Goal: Task Accomplishment & Management: Use online tool/utility

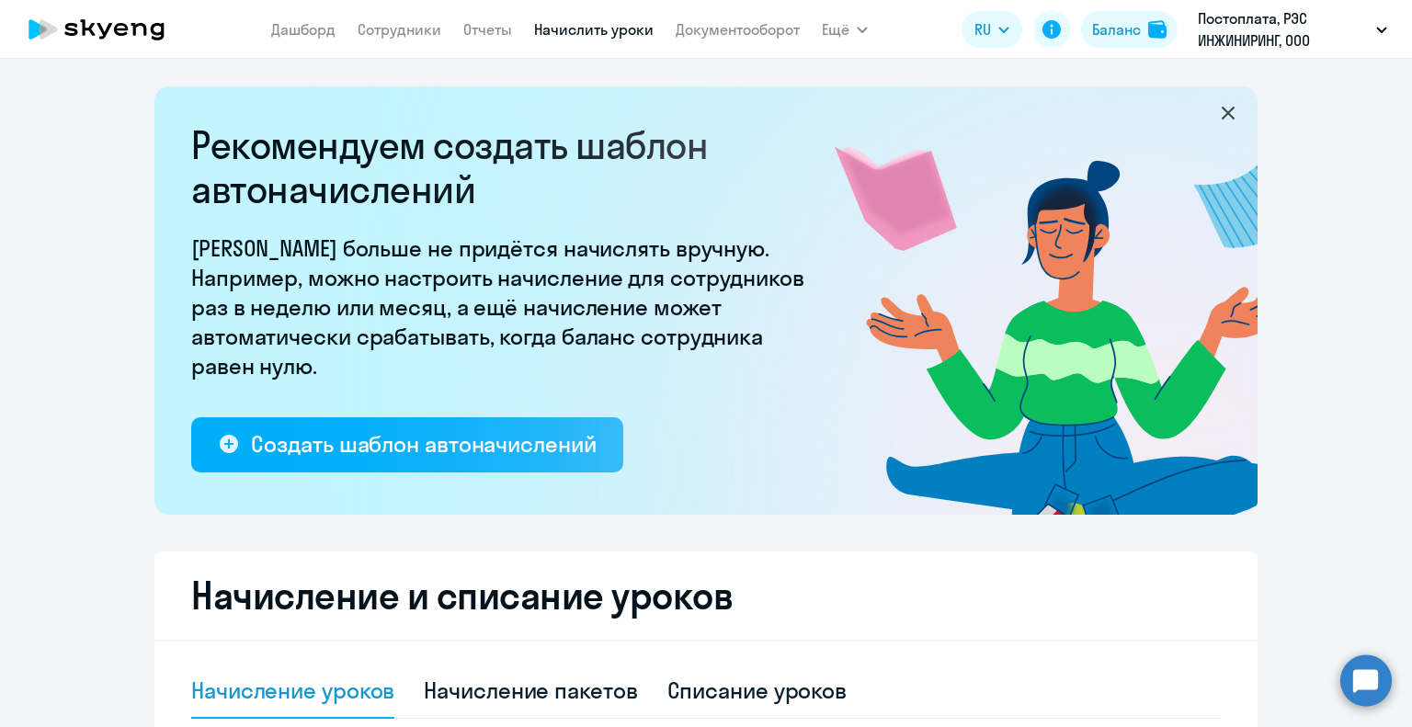
select select "10"
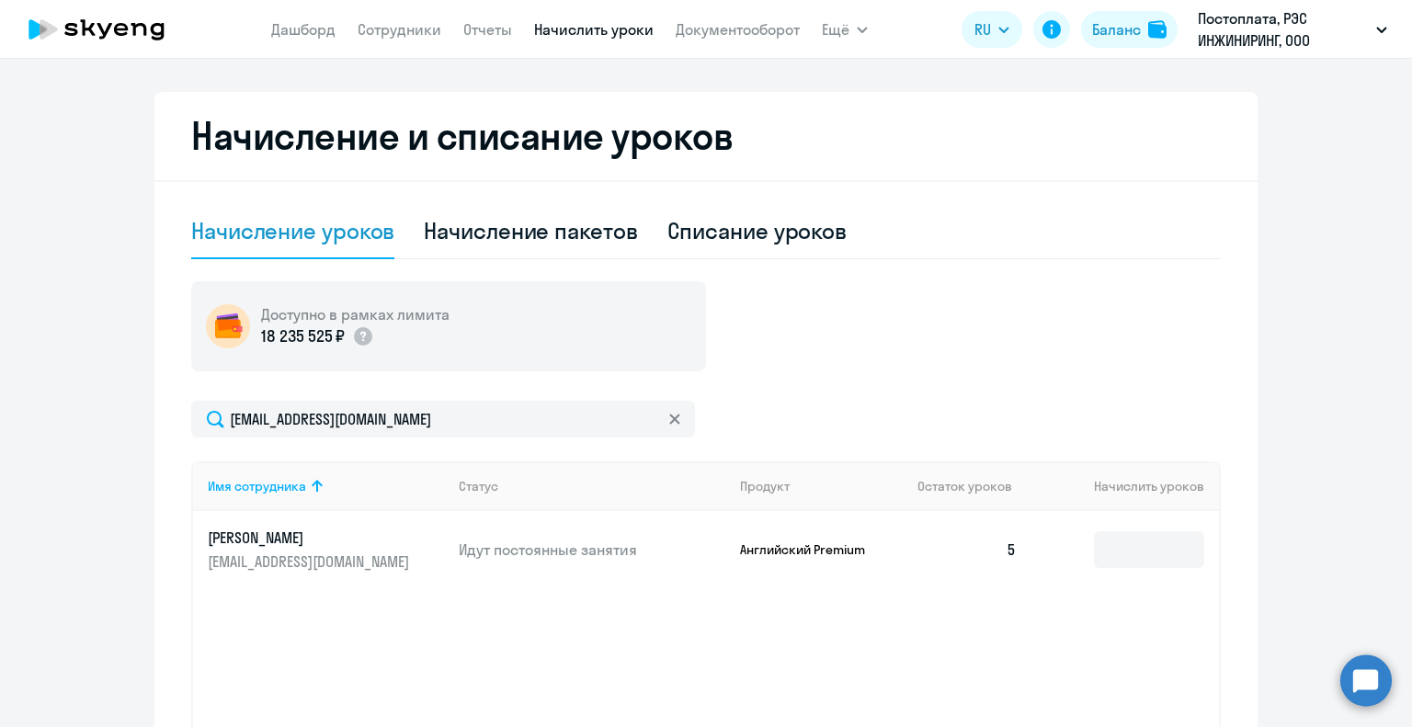
scroll to position [256, 0]
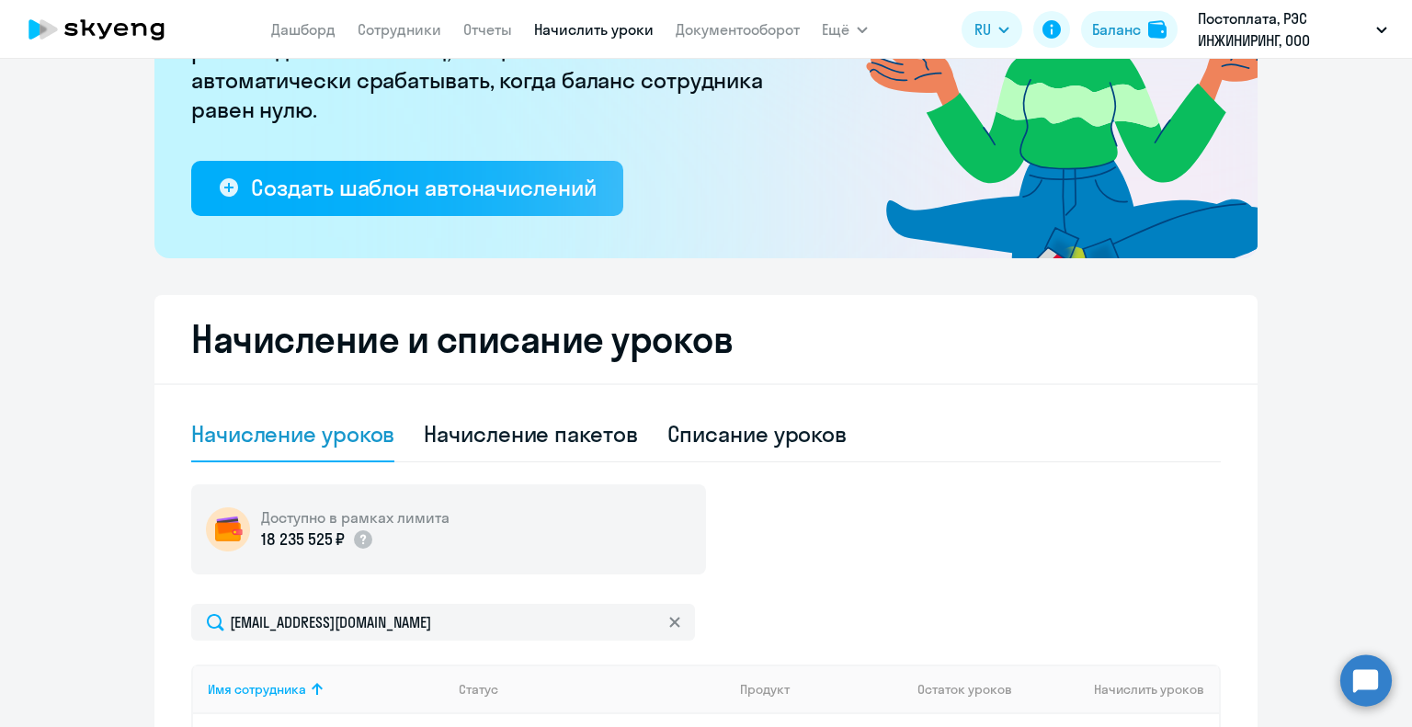
click at [412, 18] on app-menu-item-link "Сотрудники" at bounding box center [400, 29] width 84 height 23
click at [415, 28] on link "Сотрудники" at bounding box center [400, 29] width 84 height 18
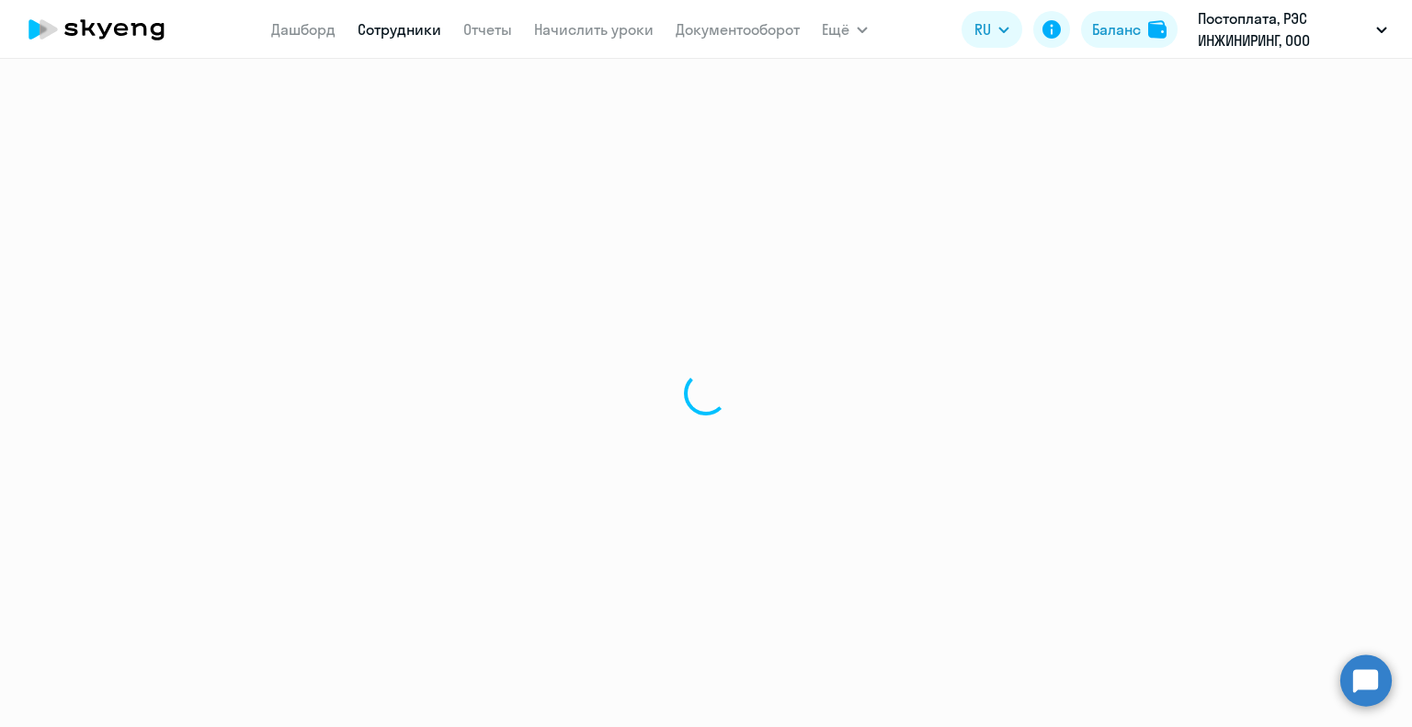
select select "30"
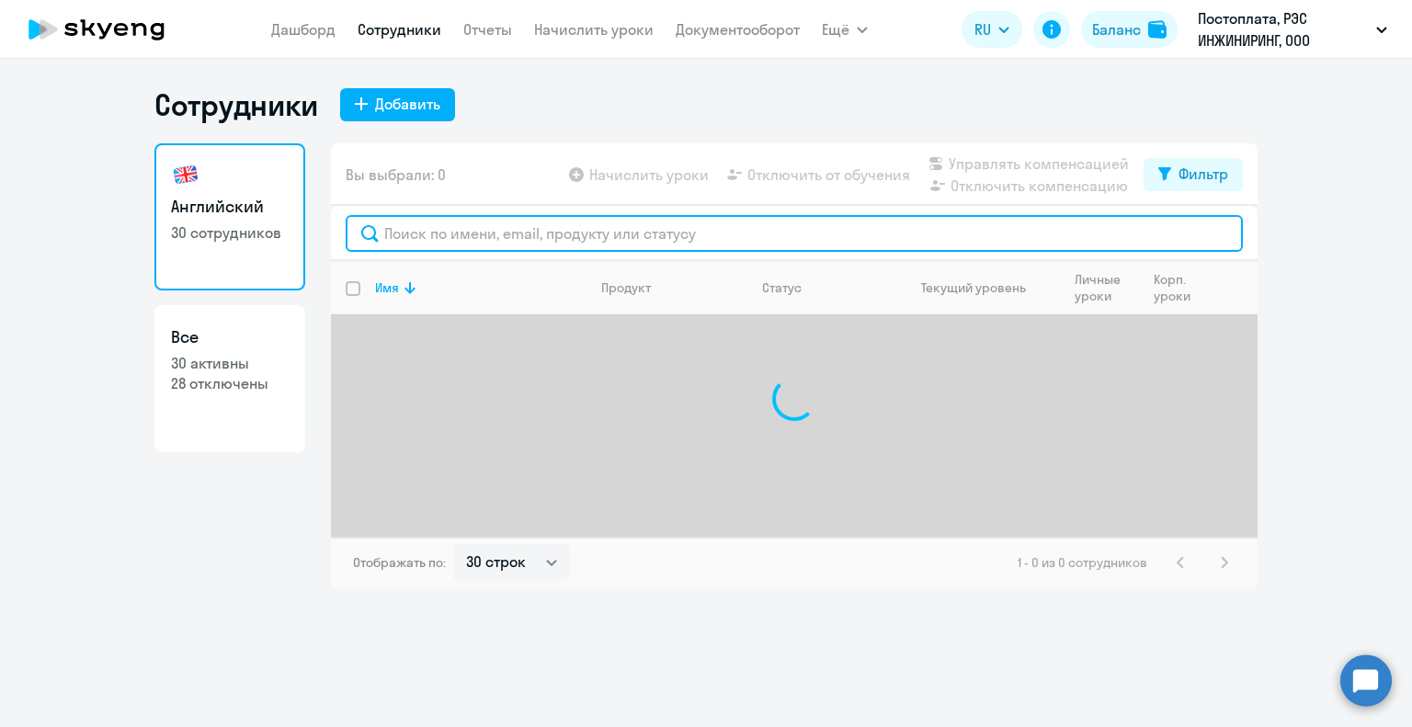
click at [450, 238] on input "text" at bounding box center [794, 233] width 897 height 37
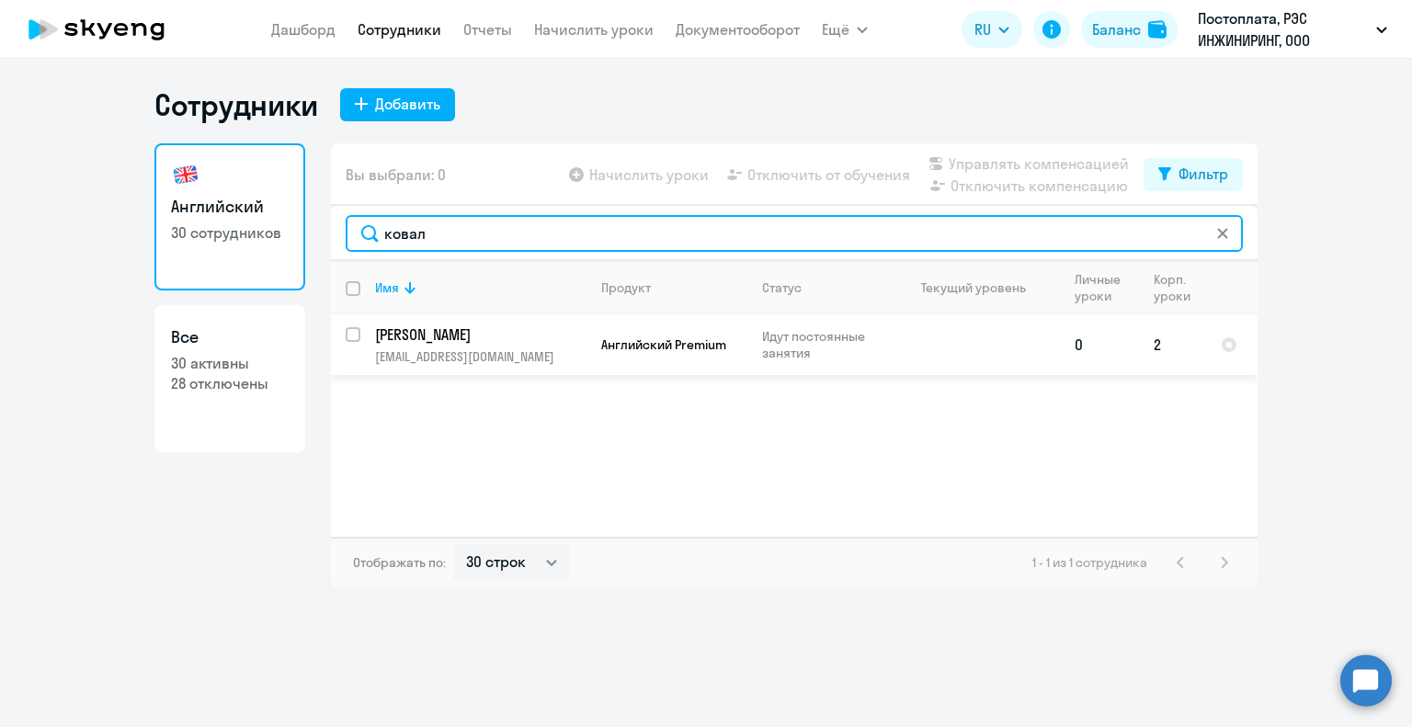
type input "ковал"
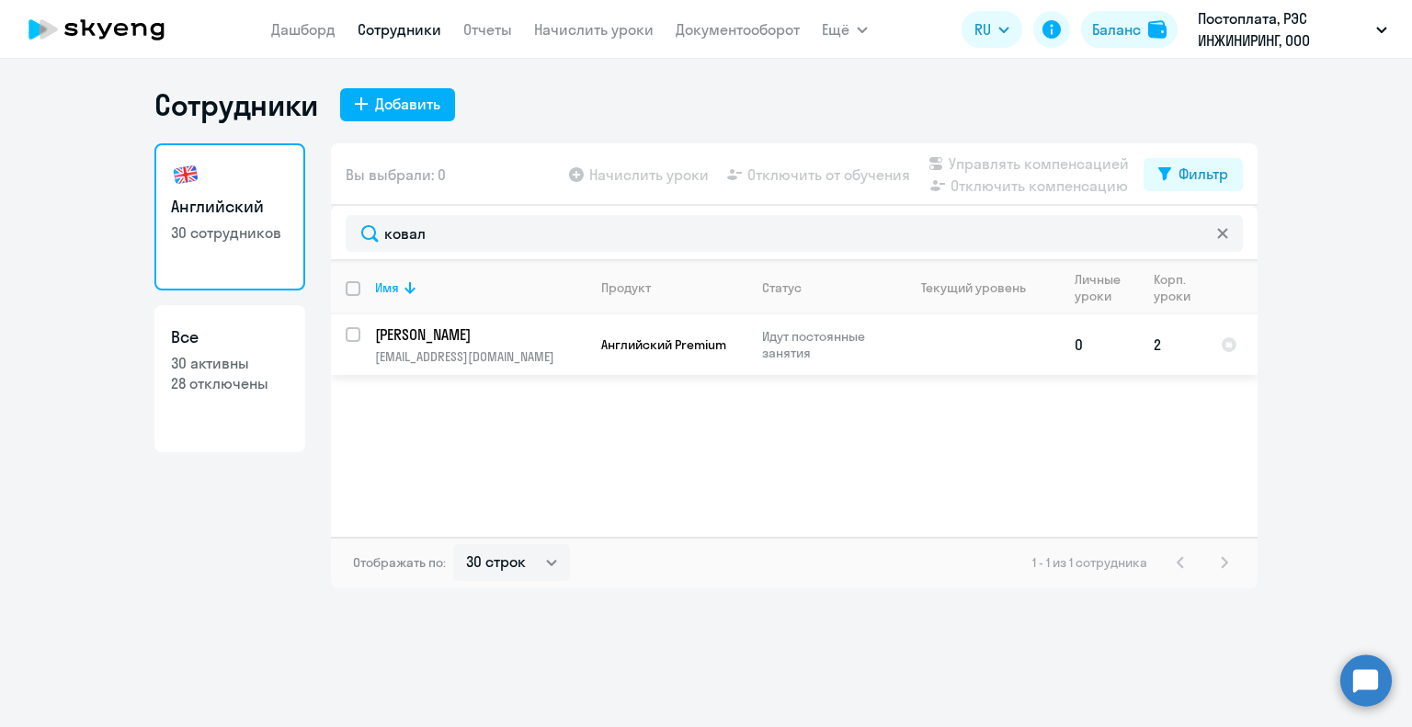
click at [353, 333] on input "select row 42513366" at bounding box center [364, 345] width 37 height 37
checkbox input "true"
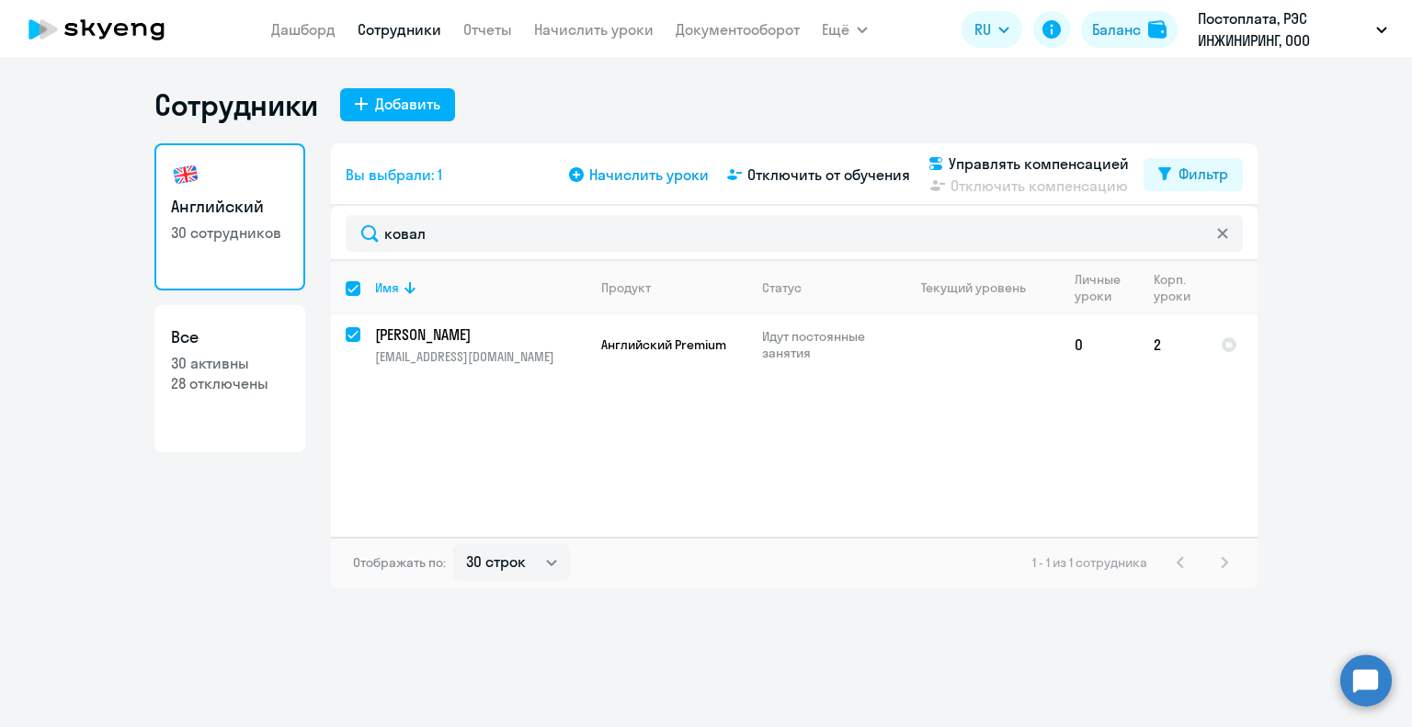
drag, startPoint x: 650, startPoint y: 187, endPoint x: 657, endPoint y: 175, distance: 14.0
click at [650, 187] on div "Начислить уроки Отключить от обучения Управлять компенсацией Отключить компенса…" at bounding box center [854, 175] width 578 height 44
click at [657, 175] on span "Начислить уроки" at bounding box center [648, 175] width 119 height 22
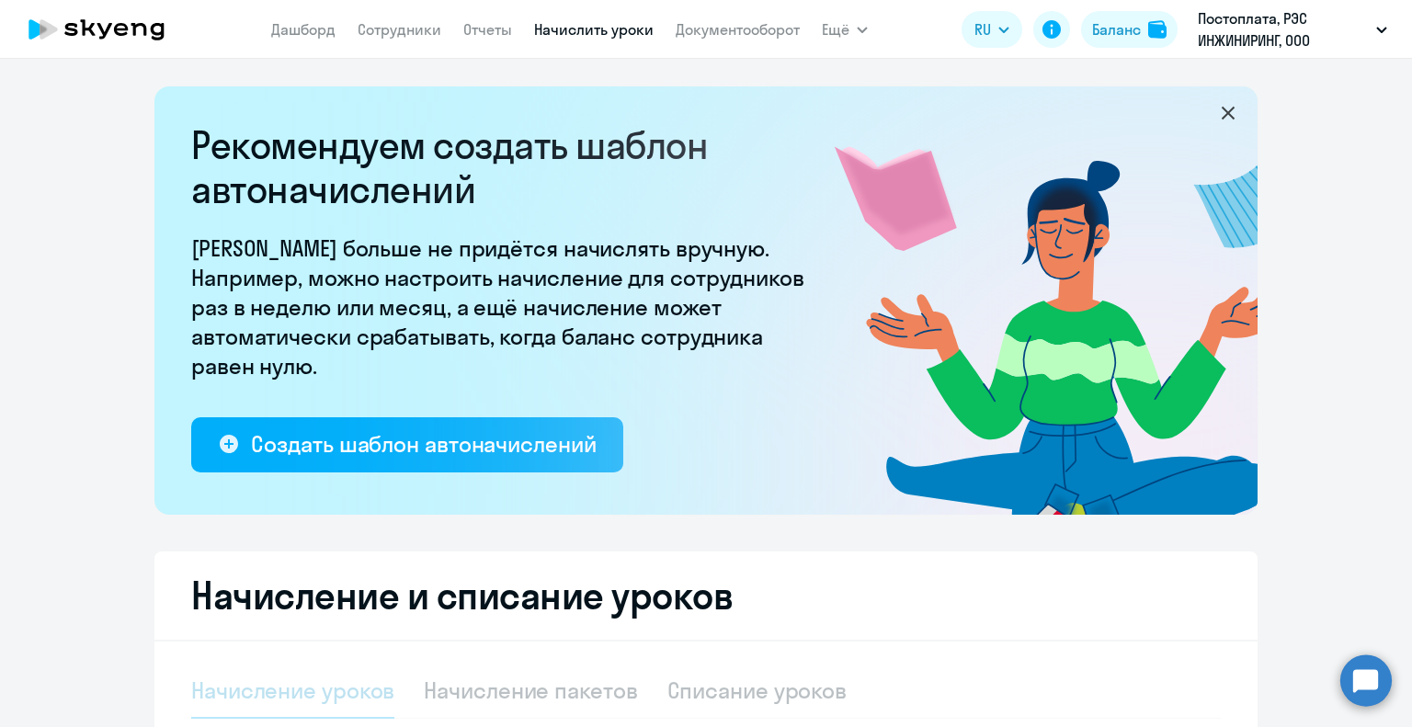
select select "10"
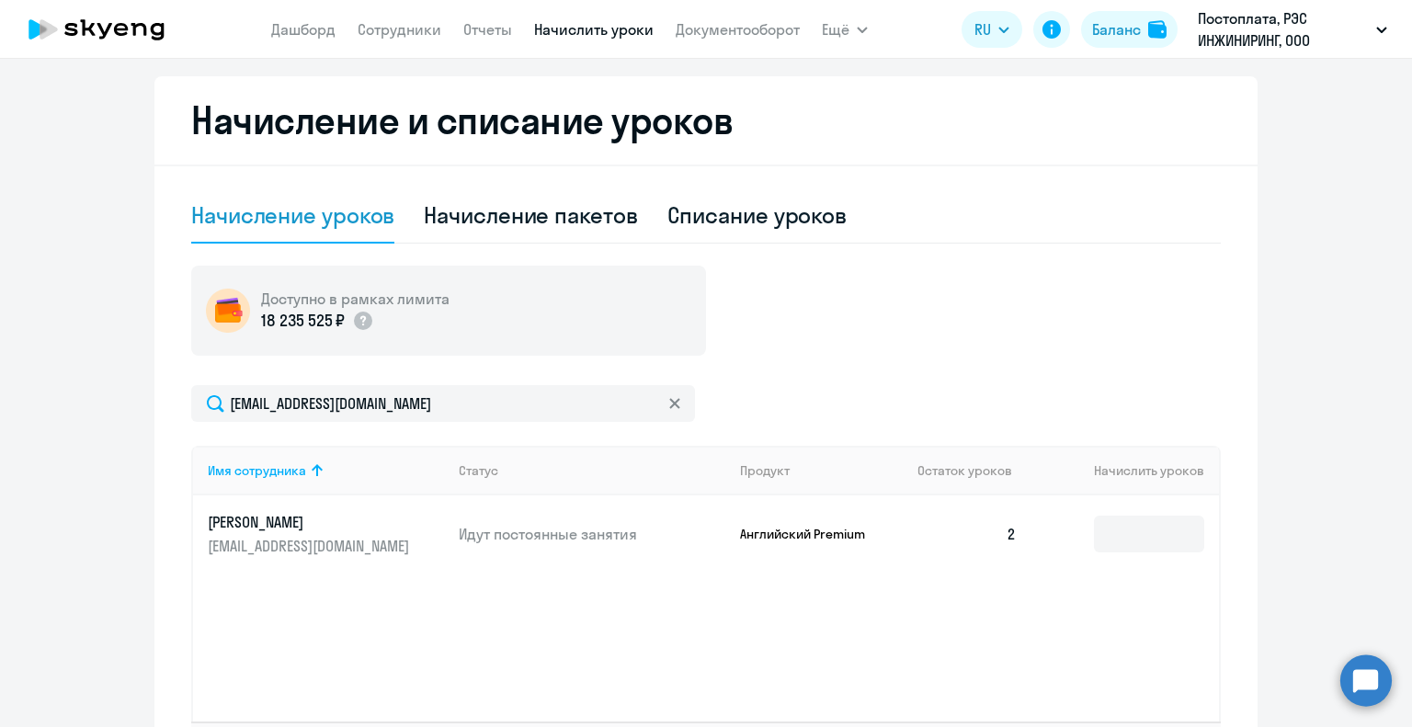
scroll to position [552, 0]
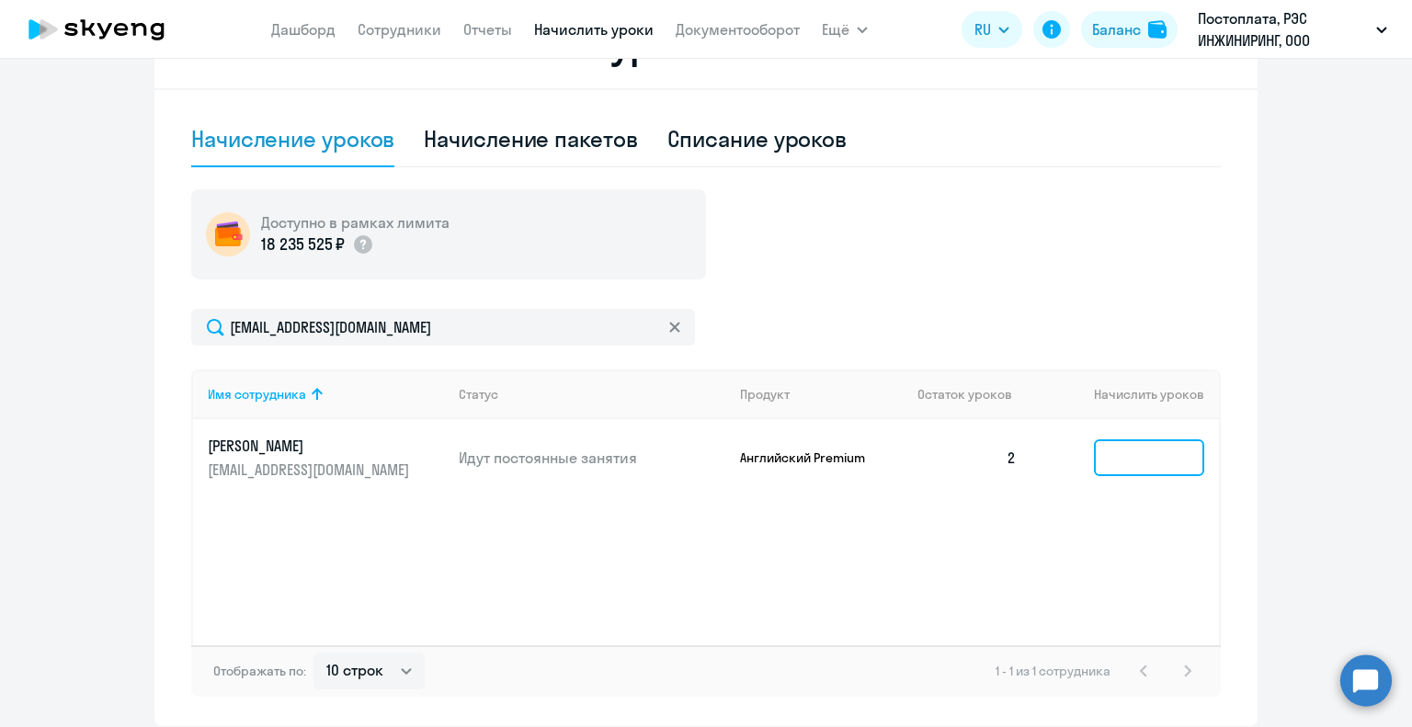
click at [1138, 447] on input at bounding box center [1149, 457] width 110 height 37
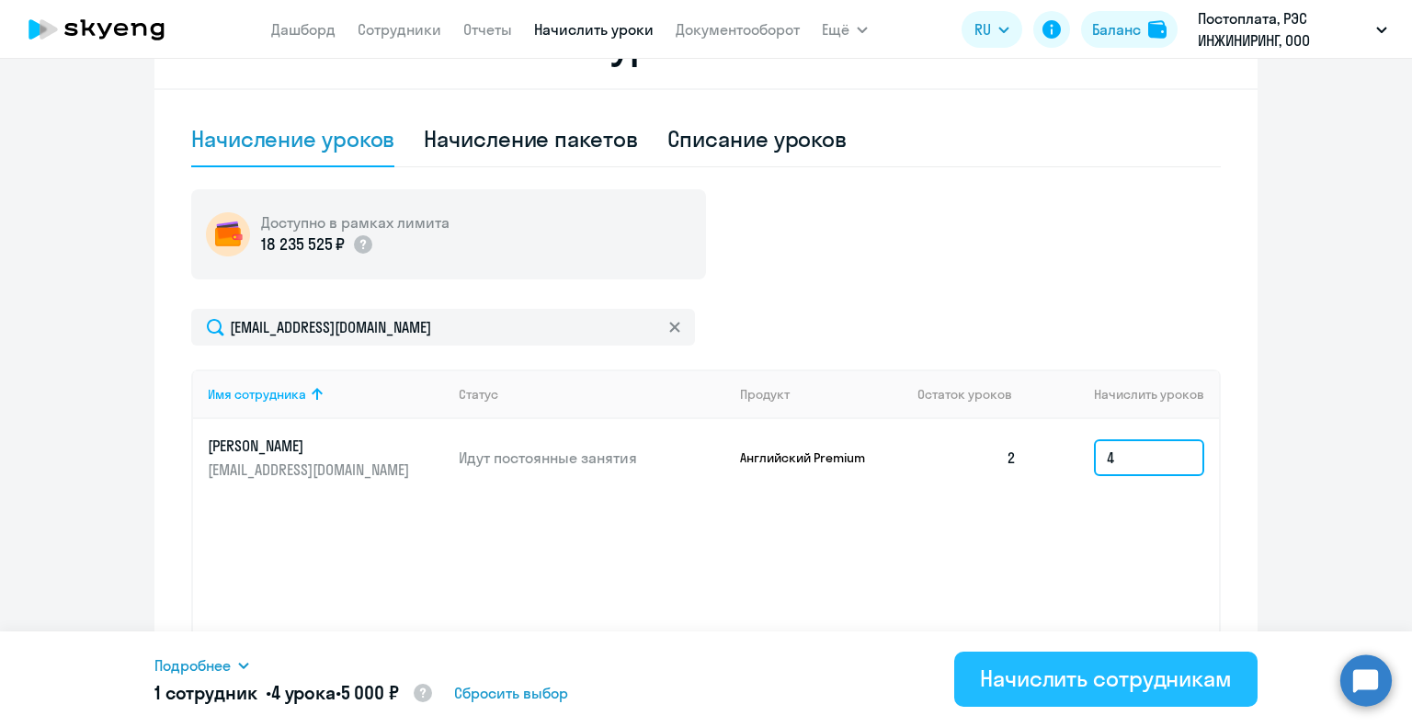
type input "4"
click at [1004, 678] on div "Начислить сотрудникам" at bounding box center [1106, 678] width 252 height 29
